Goal: Transaction & Acquisition: Purchase product/service

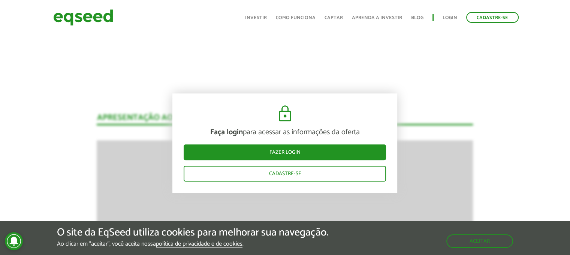
scroll to position [749, 0]
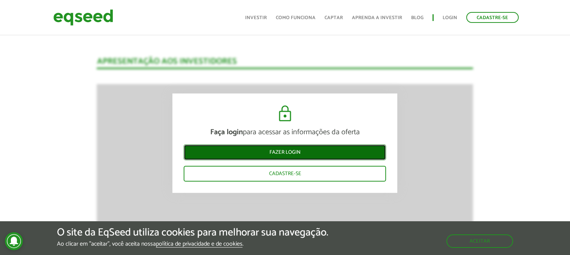
click at [295, 152] on link "Fazer login" at bounding box center [285, 153] width 202 height 16
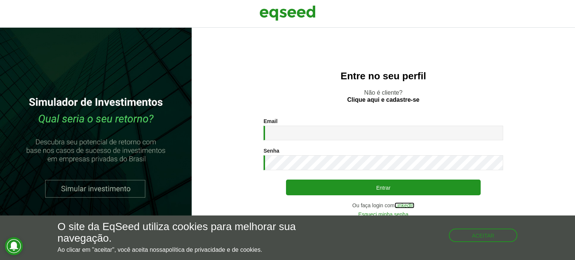
click at [406, 204] on link "LinkedIn" at bounding box center [405, 205] width 20 height 5
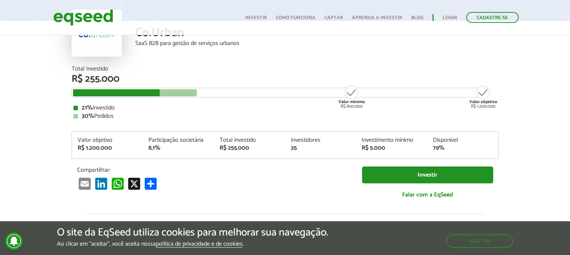
scroll to position [150, 0]
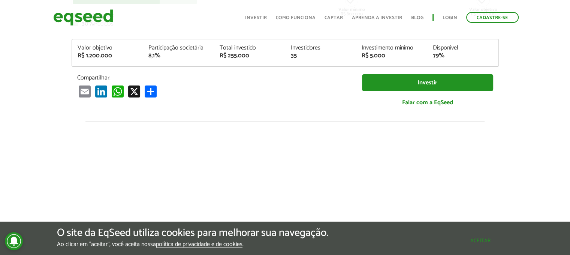
drag, startPoint x: 487, startPoint y: 235, endPoint x: 508, endPoint y: 210, distance: 32.4
click at [487, 235] on button "Aceitar" at bounding box center [480, 241] width 65 height 12
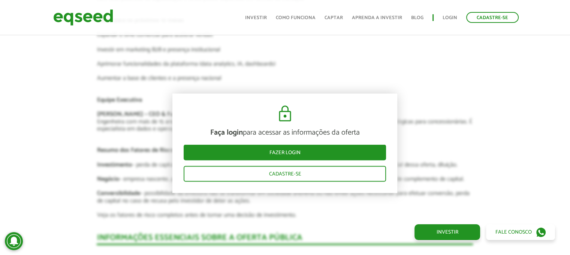
scroll to position [1274, 0]
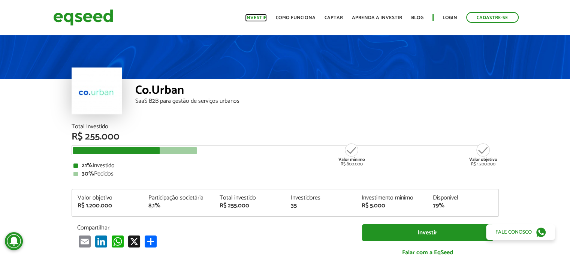
click at [259, 16] on link "Investir" at bounding box center [256, 17] width 22 height 5
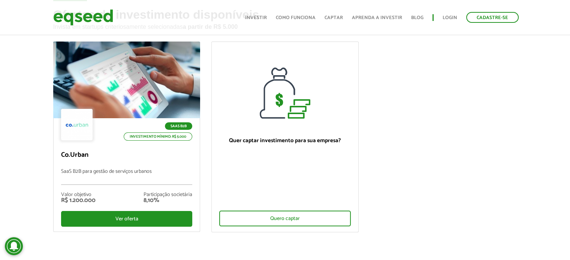
scroll to position [112, 0]
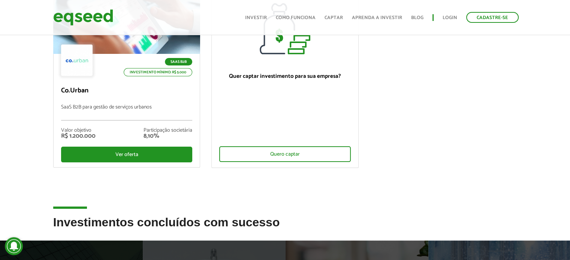
drag, startPoint x: 79, startPoint y: 208, endPoint x: 225, endPoint y: 209, distance: 145.4
click at [225, 209] on div "Ofertas de investimento disponíveis Invista em startups criteriosamente selecio…" at bounding box center [285, 186] width 570 height 531
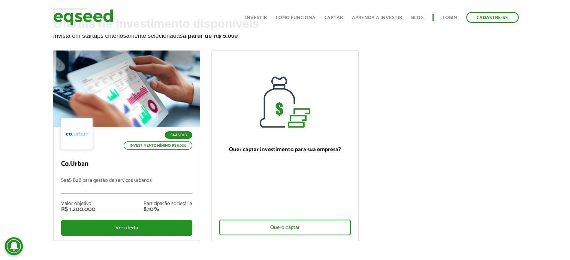
scroll to position [0, 0]
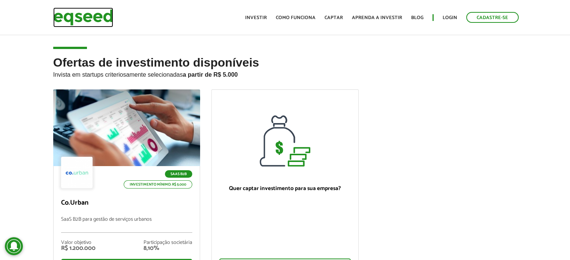
click at [105, 19] on img at bounding box center [83, 17] width 60 height 20
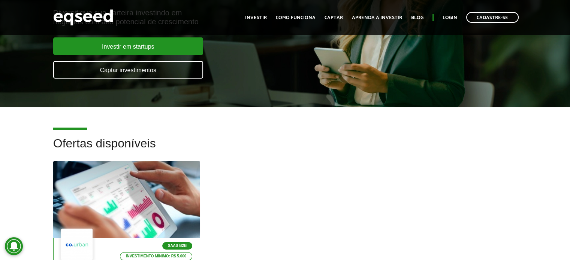
scroll to position [225, 0]
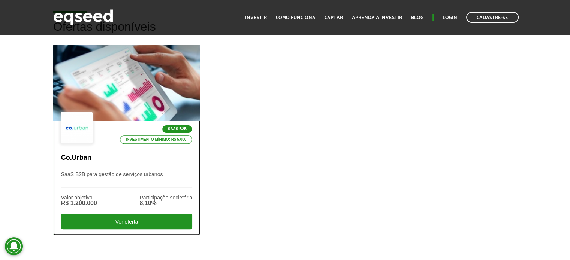
click at [148, 156] on p "Co.Urban" at bounding box center [126, 158] width 131 height 8
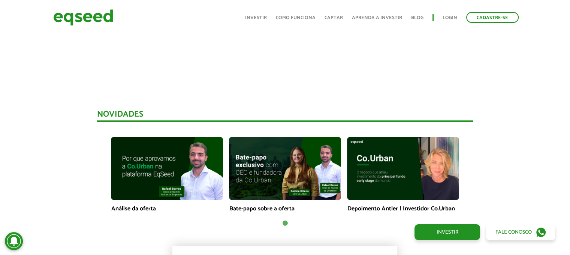
scroll to position [450, 0]
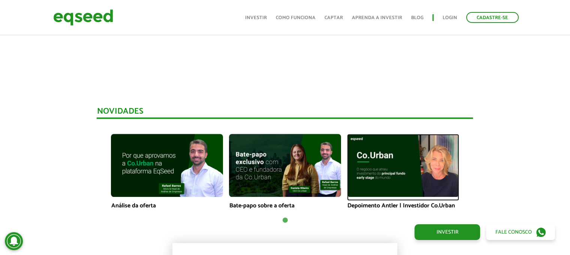
click at [393, 174] on img at bounding box center [403, 165] width 112 height 63
